Goal: Transaction & Acquisition: Purchase product/service

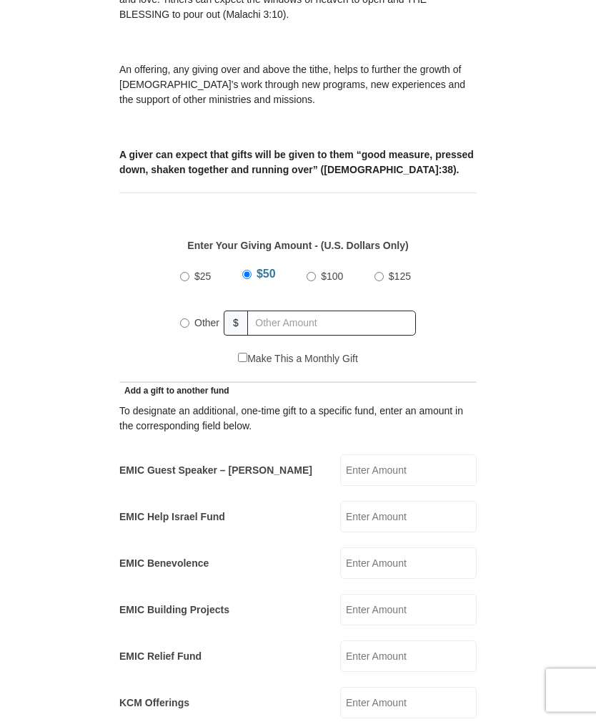
scroll to position [461, 0]
click at [188, 317] on input "Other" at bounding box center [184, 321] width 9 height 9
radio input "true"
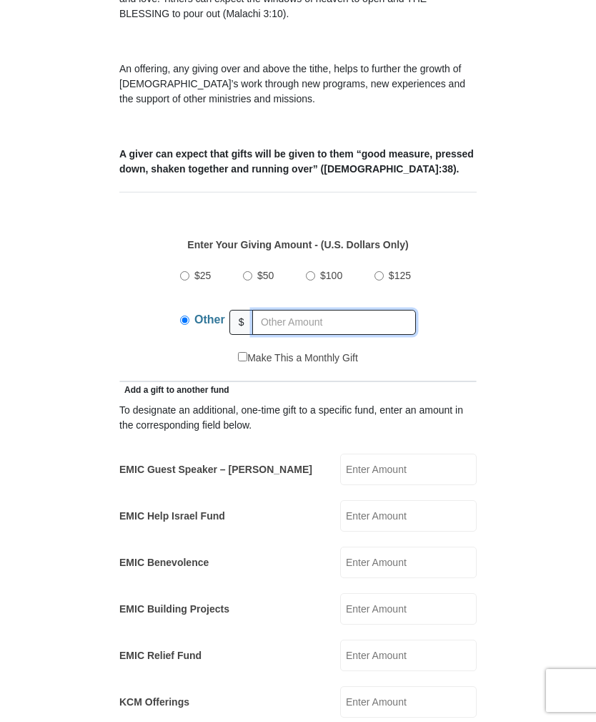
scroll to position [460, 0]
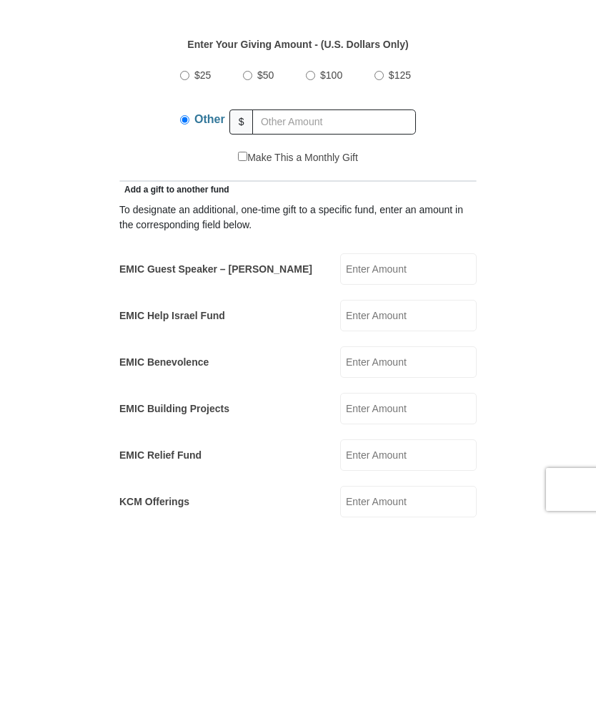
click at [397, 501] on input "EMIC Help Israel Fund" at bounding box center [408, 516] width 137 height 31
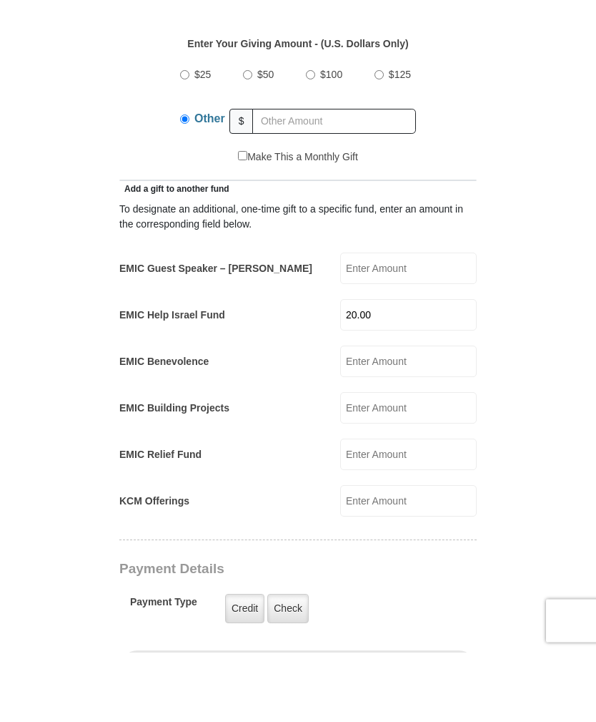
scroll to position [601, 0]
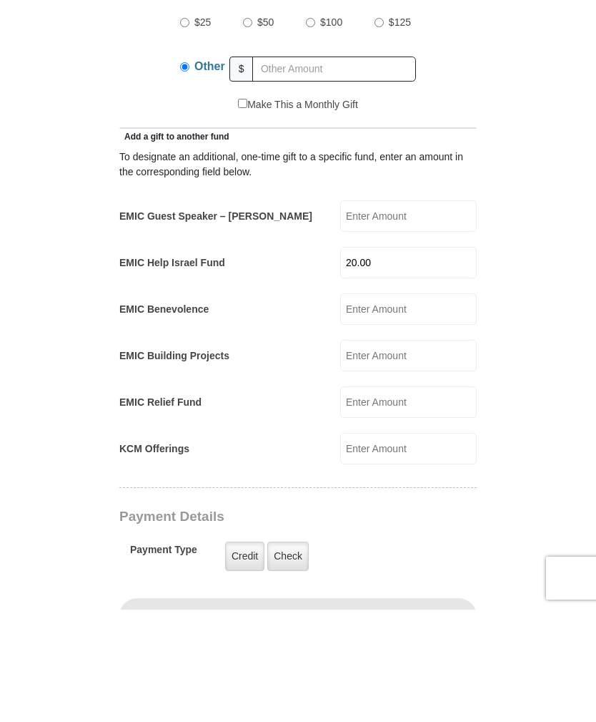
type input "20.00"
click at [281, 169] on input "text" at bounding box center [334, 181] width 164 height 25
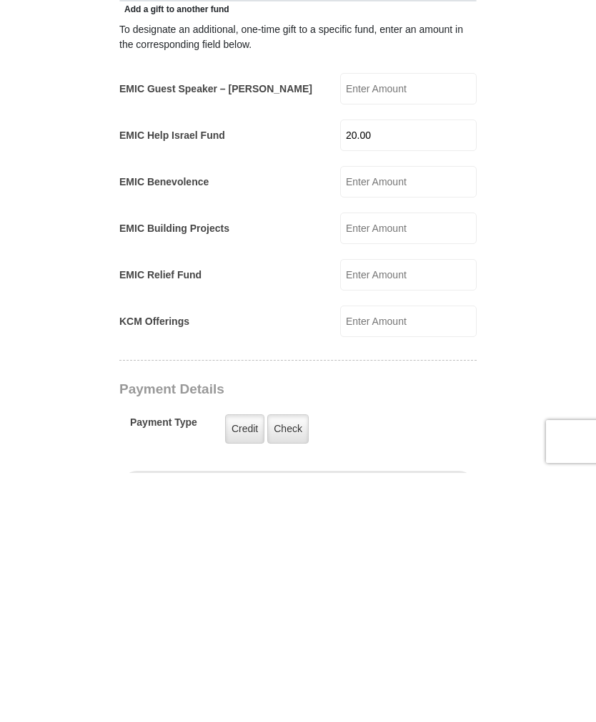
scroll to position [591, 0]
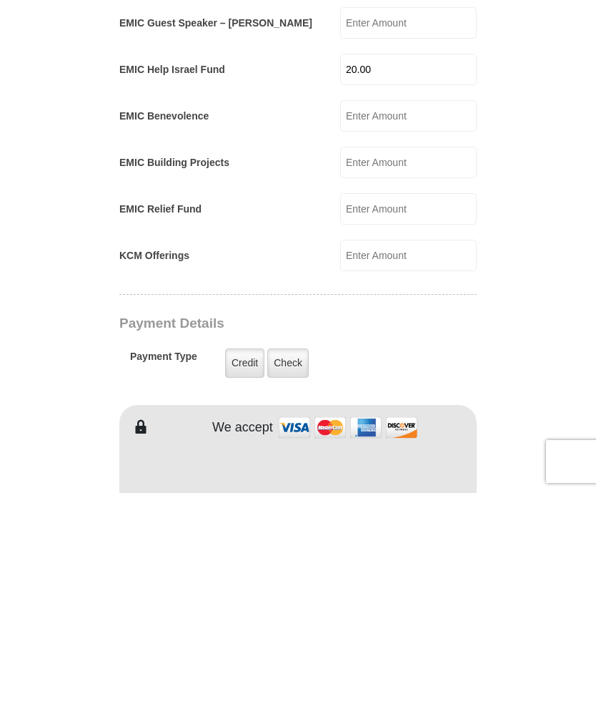
type input "100.00"
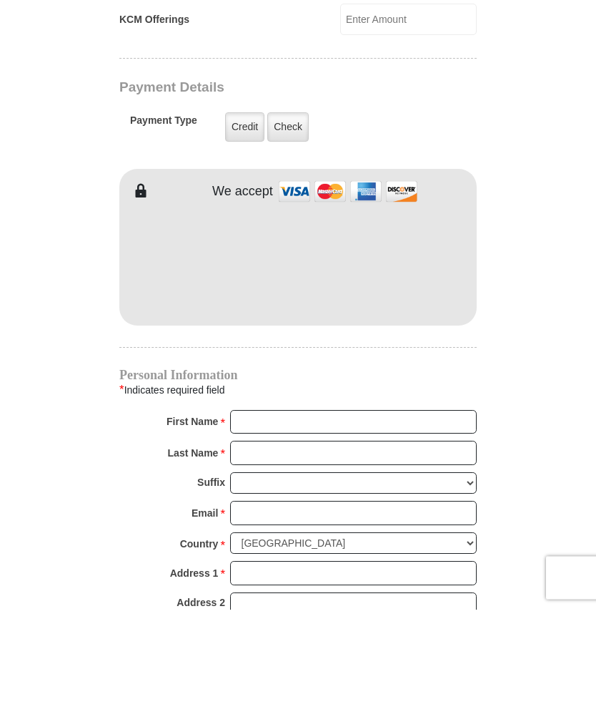
scroll to position [1058, 0]
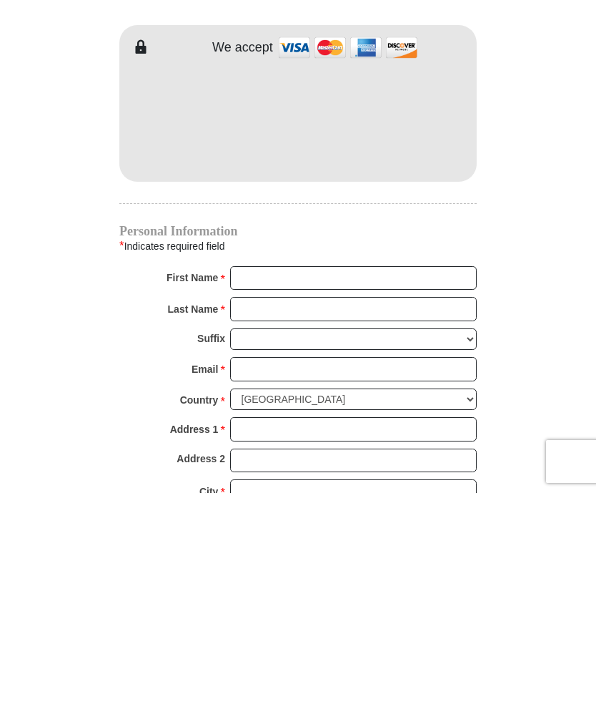
click at [259, 495] on input "First Name *" at bounding box center [353, 507] width 247 height 24
type input "[PERSON_NAME]"
click at [315, 526] on input "Last Name *" at bounding box center [353, 538] width 247 height 24
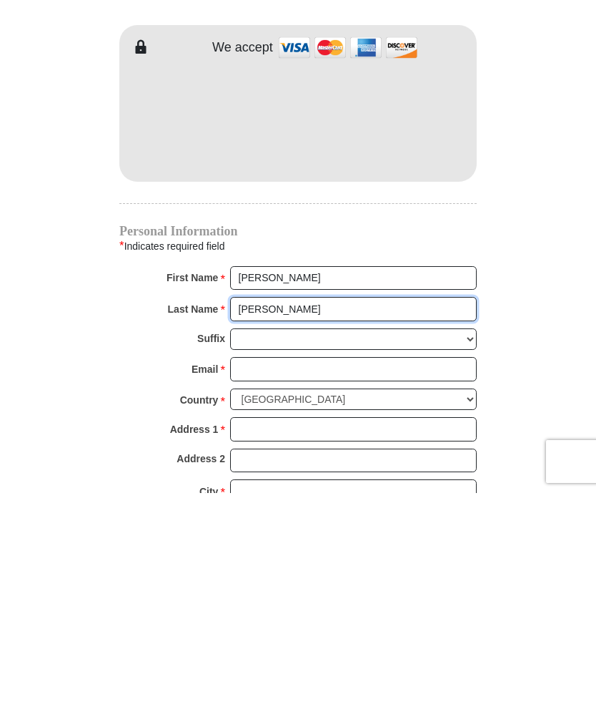
type input "[PERSON_NAME]"
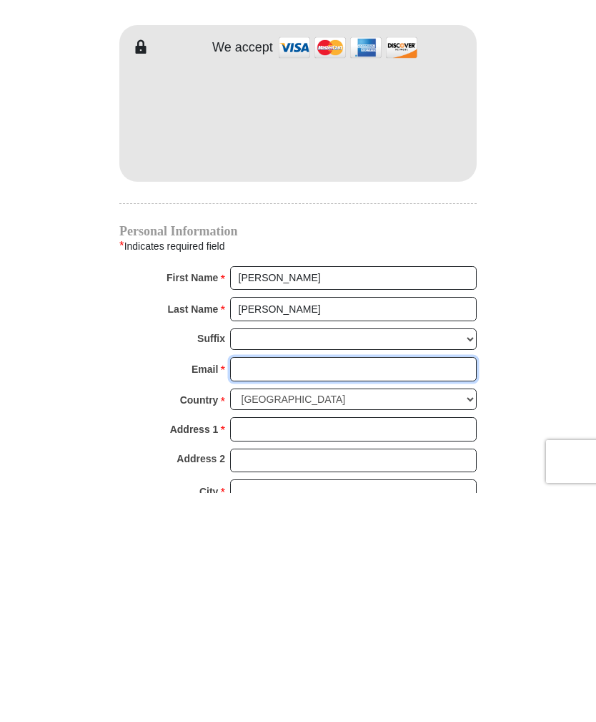
click at [263, 586] on input "Email *" at bounding box center [353, 598] width 247 height 24
type input "[EMAIL_ADDRESS][DOMAIN_NAME]"
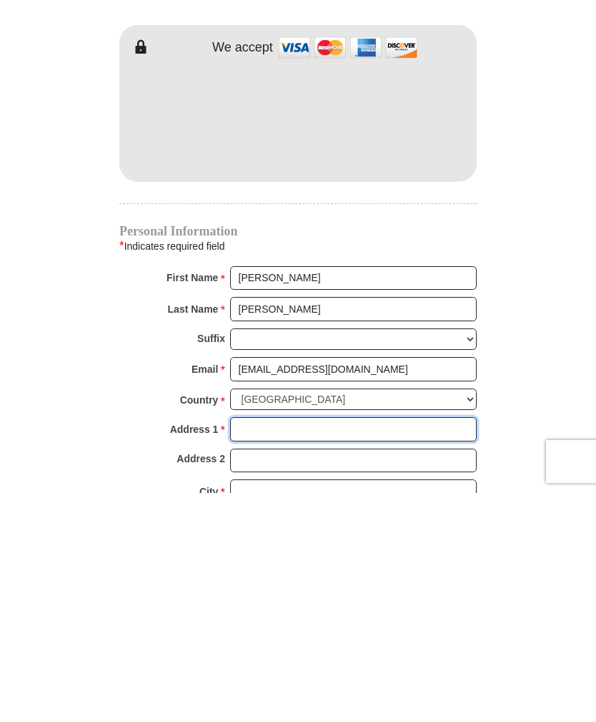
click at [274, 646] on input "Address 1 *" at bounding box center [353, 658] width 247 height 24
type input "[STREET_ADDRESS]"
click at [263, 708] on input "City *" at bounding box center [353, 720] width 247 height 24
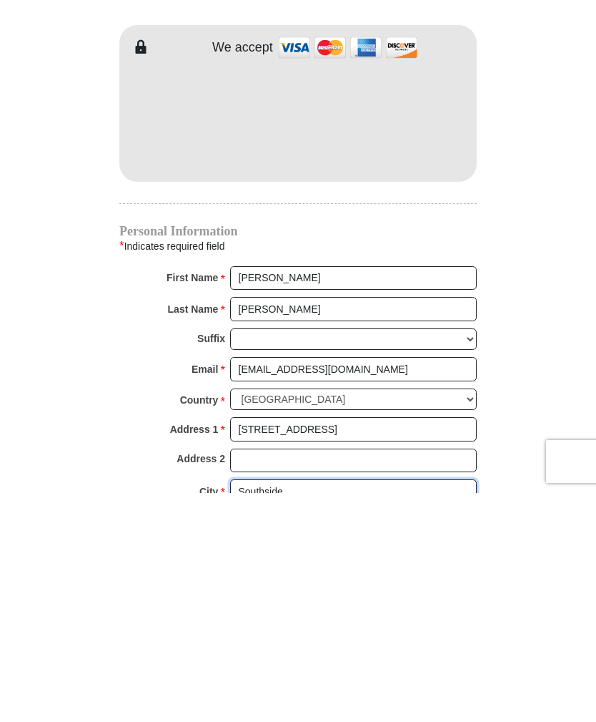
type input "Southside"
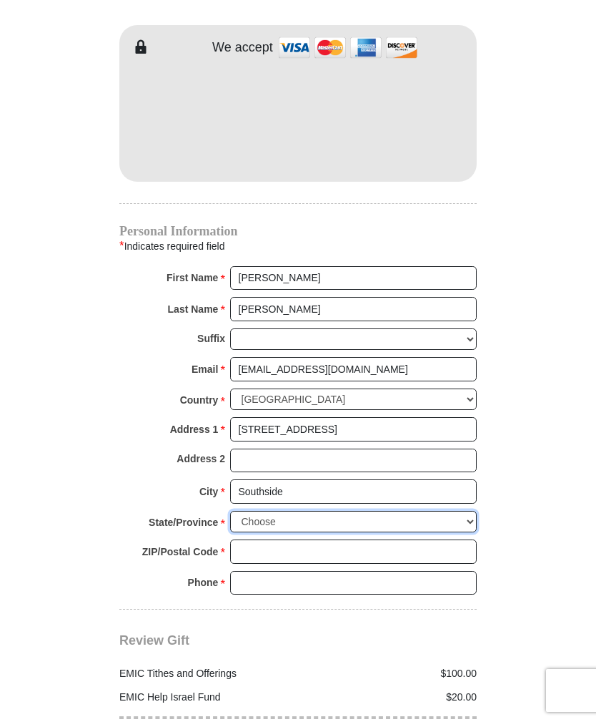
select select "AL"
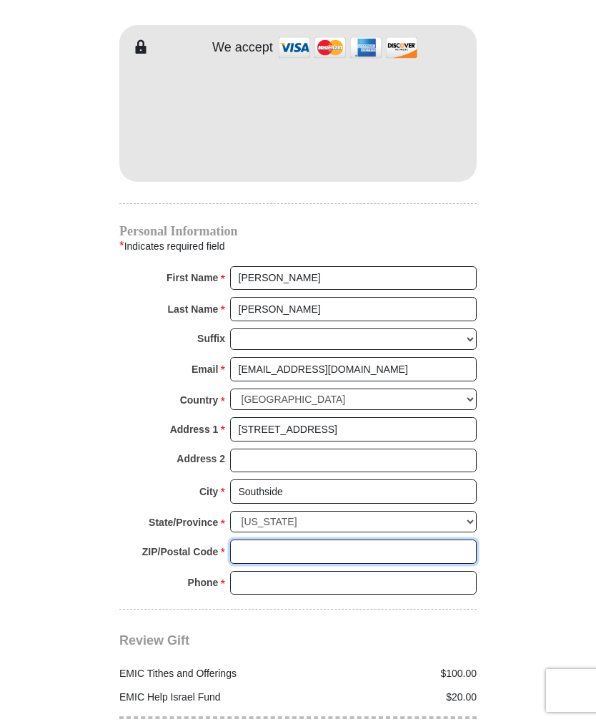
click at [268, 539] on input "ZIP/Postal Code *" at bounding box center [353, 551] width 247 height 24
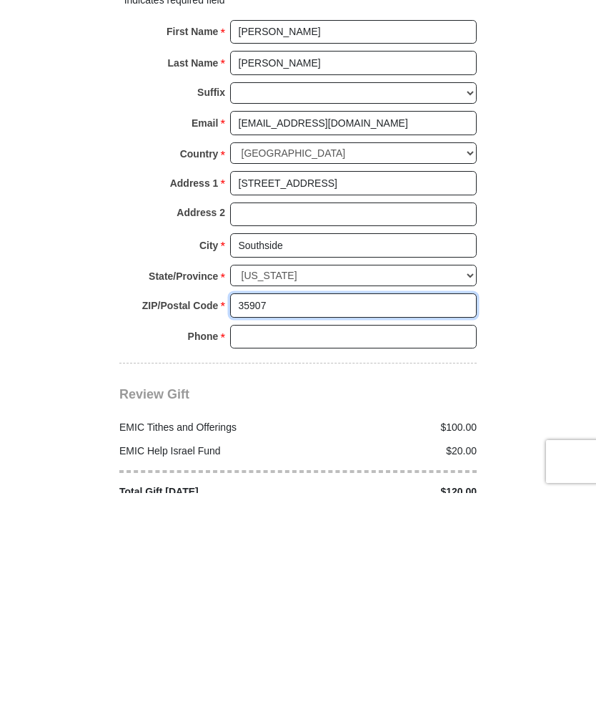
type input "35907"
click at [244, 553] on input "Phone * *" at bounding box center [353, 565] width 247 height 24
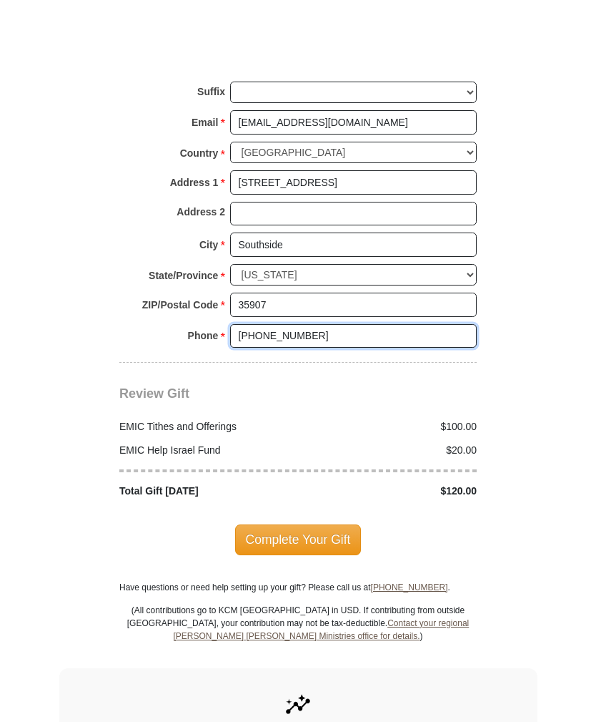
scroll to position [1616, 0]
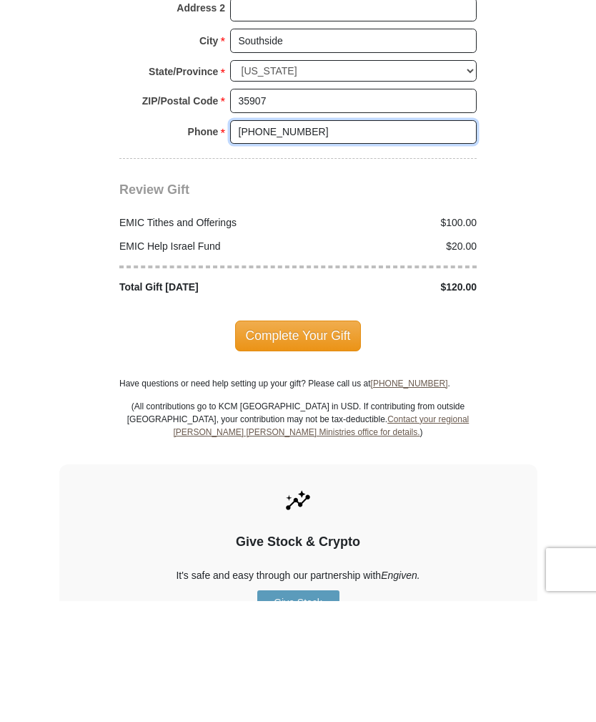
type input "[PHONE_NUMBER]"
click at [3, 348] on body "[GEOGRAPHIC_DATA][DEMOGRAPHIC_DATA] Online Giving Because of gifts like yours, …" at bounding box center [298, 254] width 596 height 3740
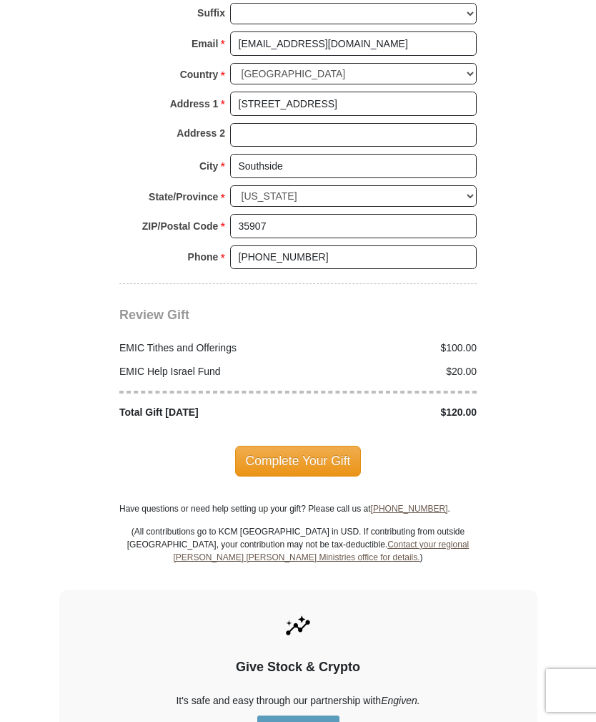
scroll to position [1611, 0]
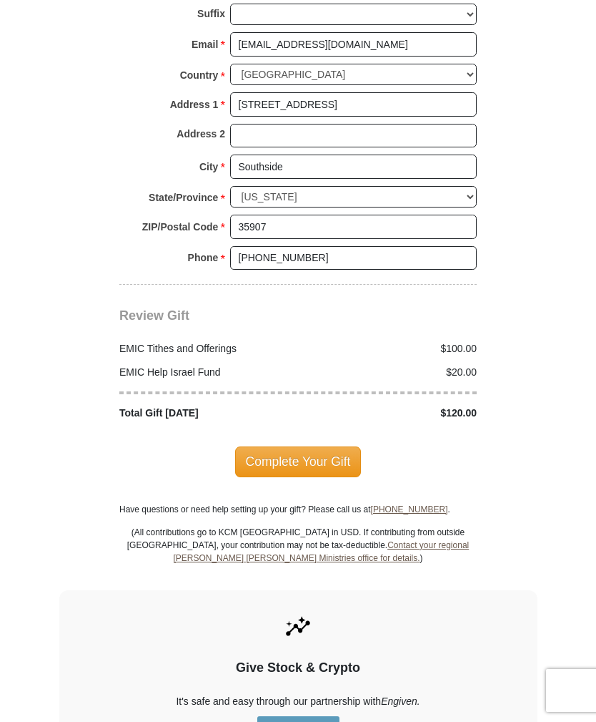
click at [344, 446] on span "Complete Your Gift" at bounding box center [298, 461] width 127 height 30
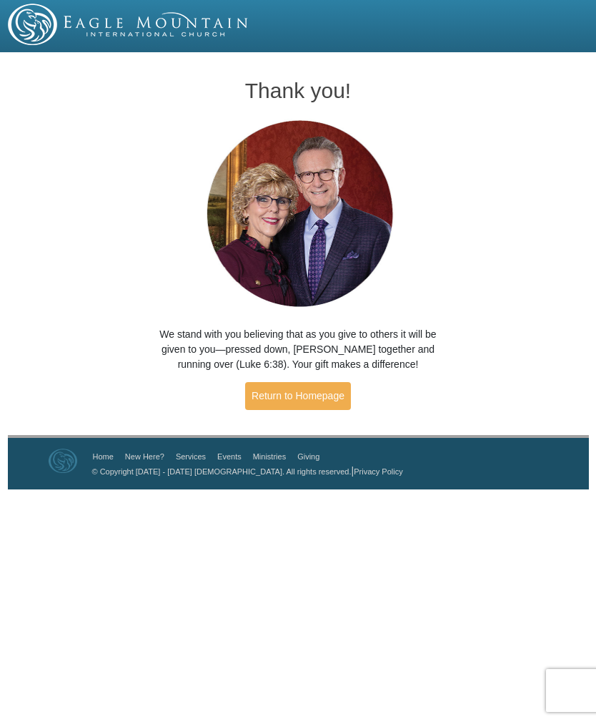
click at [305, 400] on link "Return to Homepage" at bounding box center [298, 396] width 106 height 28
